Goal: Book appointment/travel/reservation

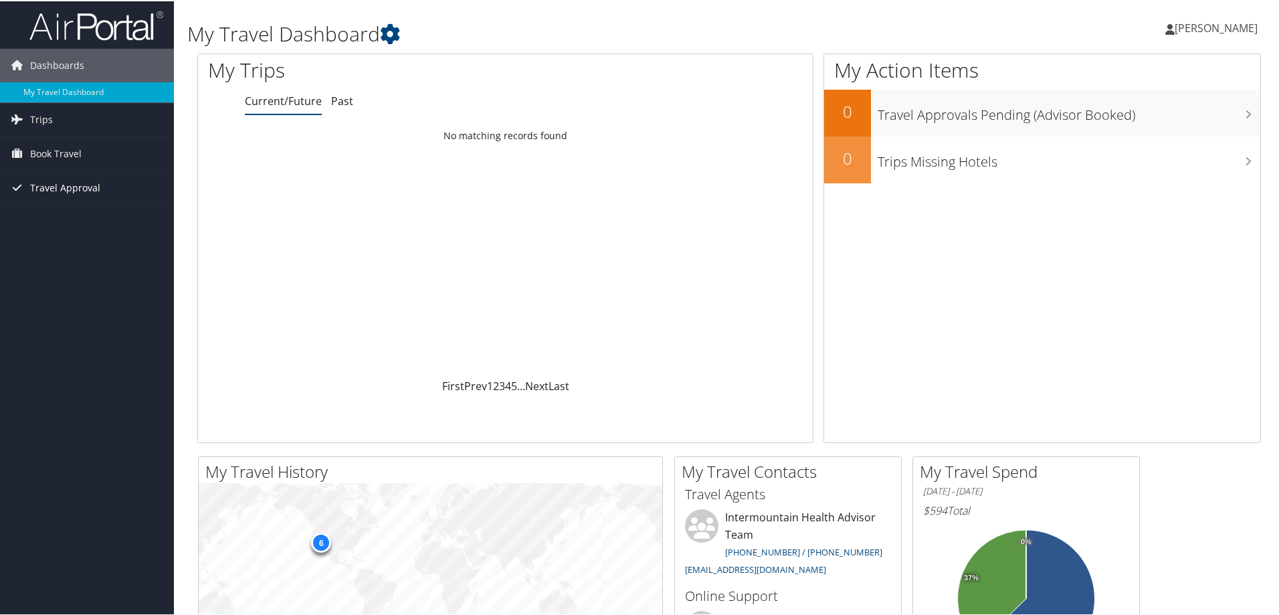
click at [83, 181] on span "Travel Approval" at bounding box center [65, 186] width 70 height 33
click at [66, 148] on span "Book Travel" at bounding box center [55, 152] width 51 height 33
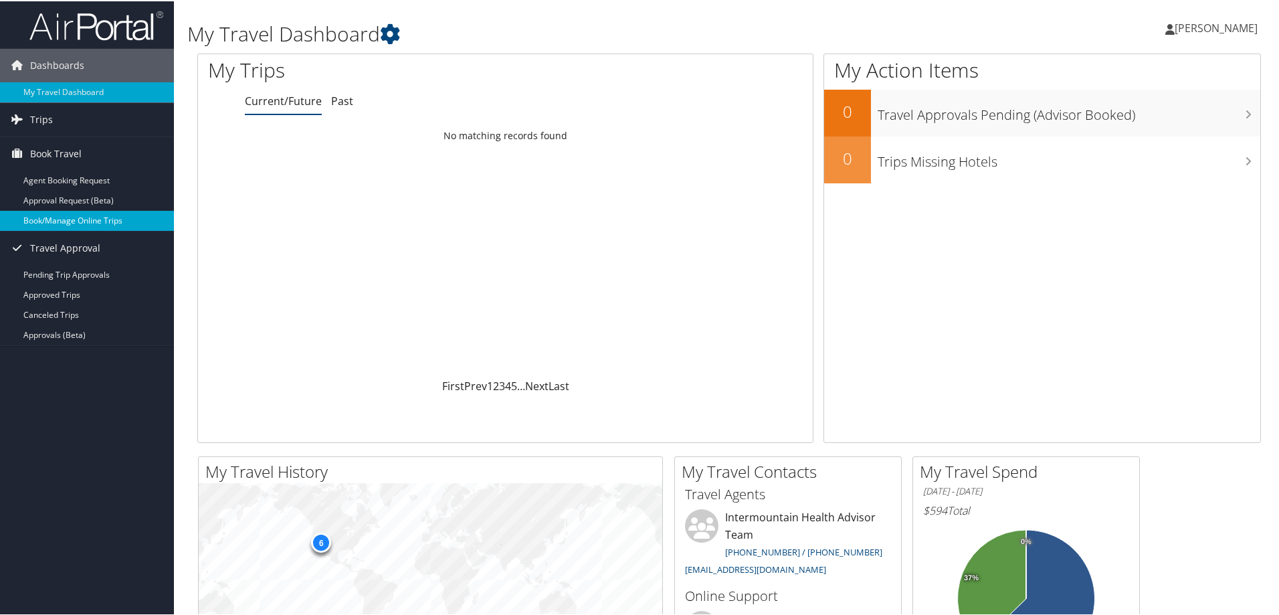
click at [75, 217] on link "Book/Manage Online Trips" at bounding box center [87, 219] width 174 height 20
